Goal: Use online tool/utility: Utilize a website feature to perform a specific function

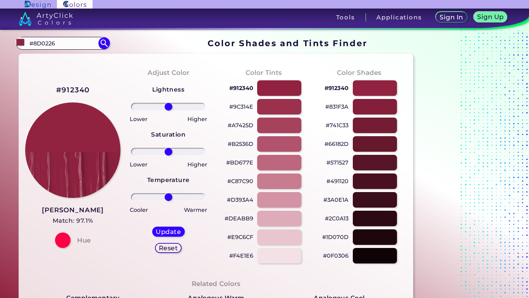
scroll to position [19, 0]
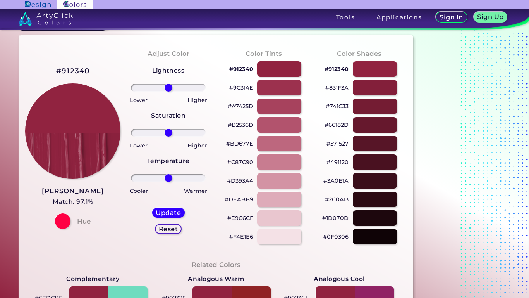
drag, startPoint x: 192, startPoint y: 84, endPoint x: 256, endPoint y: 85, distance: 64.3
click at [251, 84] on div "#912340 [PERSON_NAME] Match: 97.1% Hue Adjust Color Lightness Saturation Temper…" at bounding box center [216, 303] width 394 height 536
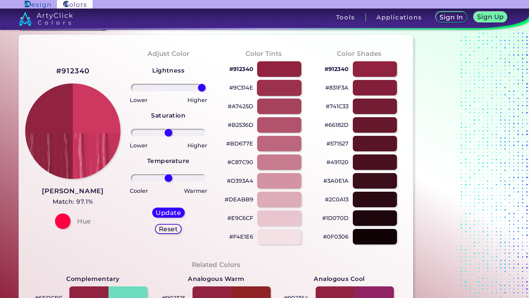
drag, startPoint x: 195, startPoint y: 87, endPoint x: 274, endPoint y: 89, distance: 79.1
type input "100"
click at [272, 89] on div "#912340 [PERSON_NAME] Match: 97.1% Hue Adjust Color Lightness Saturation Temper…" at bounding box center [216, 303] width 394 height 536
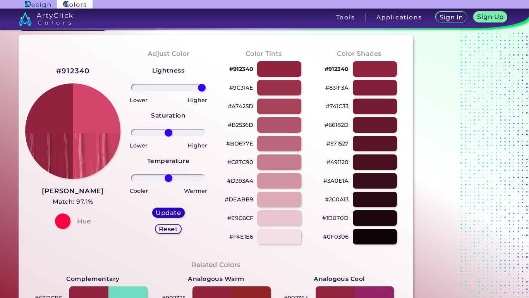
click at [172, 215] on h5 "Update" at bounding box center [168, 212] width 25 height 6
type input "#d2446a"
type input "0"
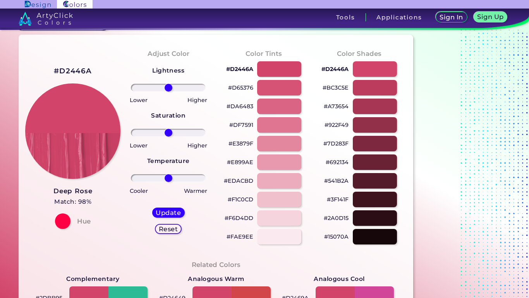
click at [193, 92] on div "Lightness Saturation Temperature Lower Higher Lower Higher Cooler Warmer Update…" at bounding box center [168, 153] width 83 height 186
drag, startPoint x: 191, startPoint y: 84, endPoint x: 272, endPoint y: 84, distance: 81.0
click at [272, 84] on div "#D2446A Deep Rose Match: 98% Hue Adjust Color Lightness Saturation Temperature …" at bounding box center [216, 303] width 394 height 536
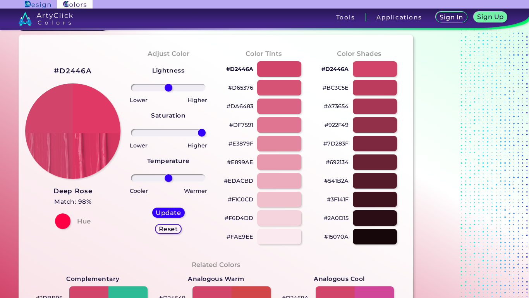
drag, startPoint x: 196, startPoint y: 134, endPoint x: 267, endPoint y: 135, distance: 70.5
type input "100"
click at [267, 135] on div "#D2446A Deep Rose Match: 98% Hue Adjust Color Lightness Saturation Temperature …" at bounding box center [216, 303] width 394 height 536
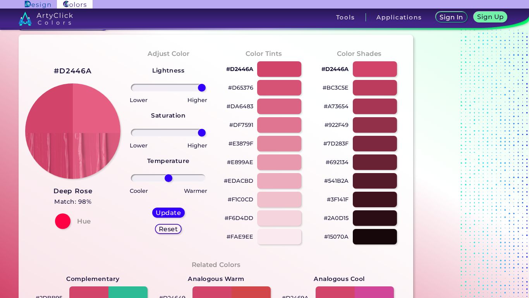
drag, startPoint x: 191, startPoint y: 89, endPoint x: 225, endPoint y: 91, distance: 34.2
type input "100"
click at [225, 91] on div "#D2446A Deep Rose Match: 98% Hue Adjust Color Lightness Saturation Temperature …" at bounding box center [216, 303] width 394 height 536
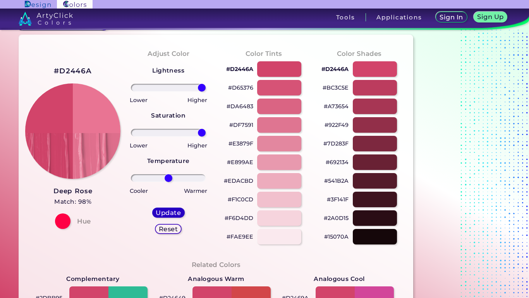
click at [162, 213] on h5 "Update" at bounding box center [168, 212] width 26 height 7
type input "#e97493"
type input "0"
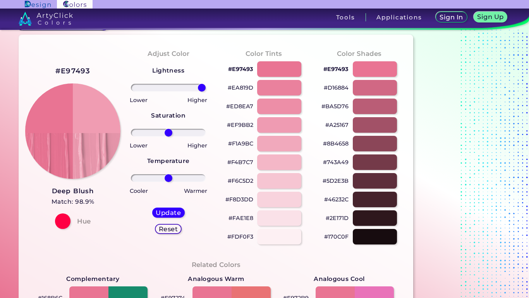
drag, startPoint x: 201, startPoint y: 86, endPoint x: 227, endPoint y: 86, distance: 26.0
type input "100"
click at [223, 86] on div "#E97493 Deep Blush Match: 98.9% Hue Adjust Color Lightness Saturation Temperatu…" at bounding box center [216, 303] width 394 height 536
click at [158, 212] on h5 "Update" at bounding box center [168, 212] width 26 height 7
type input "#f09cb2"
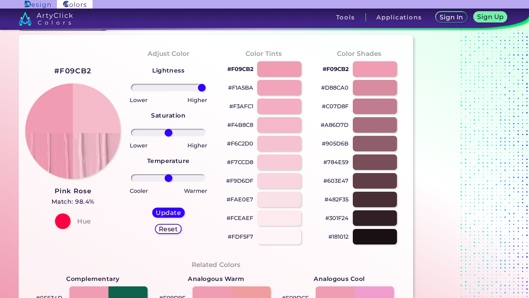
drag, startPoint x: 198, startPoint y: 88, endPoint x: 227, endPoint y: 88, distance: 28.7
type input "100"
click at [227, 88] on div "#F09CB2 Pink Rose Match: 98.4% Hue Adjust Color Lightness Saturation Temperatur…" at bounding box center [216, 303] width 394 height 536
click at [163, 213] on h5 "Update" at bounding box center [168, 212] width 25 height 6
type input "#f5bbca"
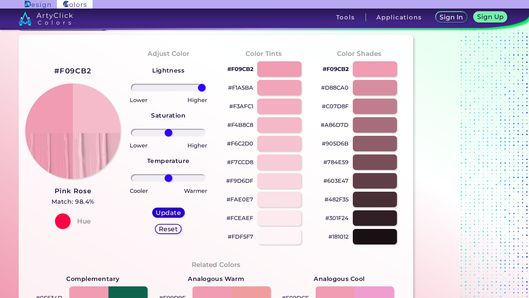
type input "0"
